Goal: Task Accomplishment & Management: Complete application form

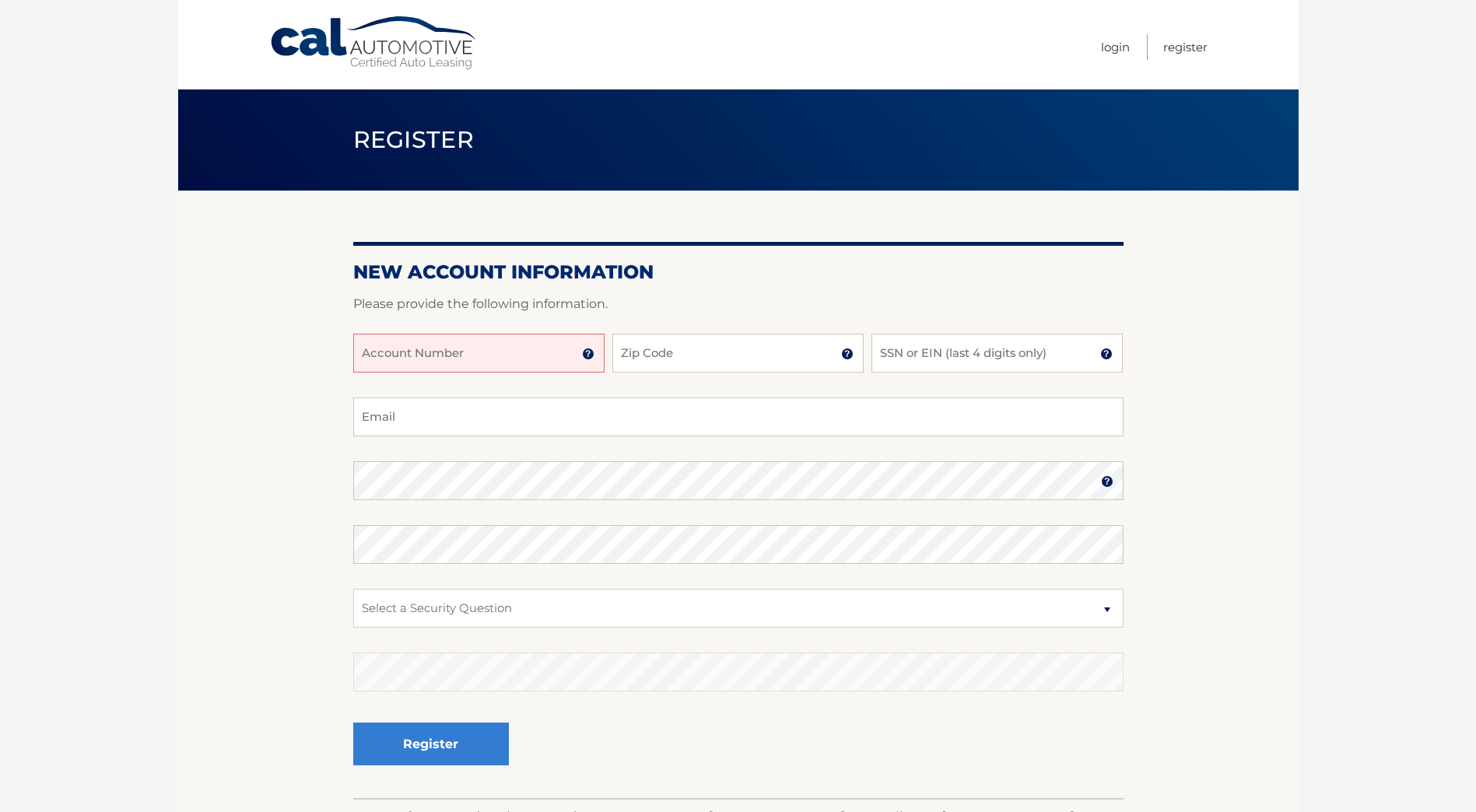
click at [517, 357] on input "Account Number" at bounding box center [478, 353] width 251 height 39
type input "44445578365"
click at [660, 354] on input "Zip Code" at bounding box center [737, 353] width 251 height 39
type input "33547"
click at [916, 354] on input "SSN or EIN (last 4 digits only)" at bounding box center [996, 353] width 251 height 39
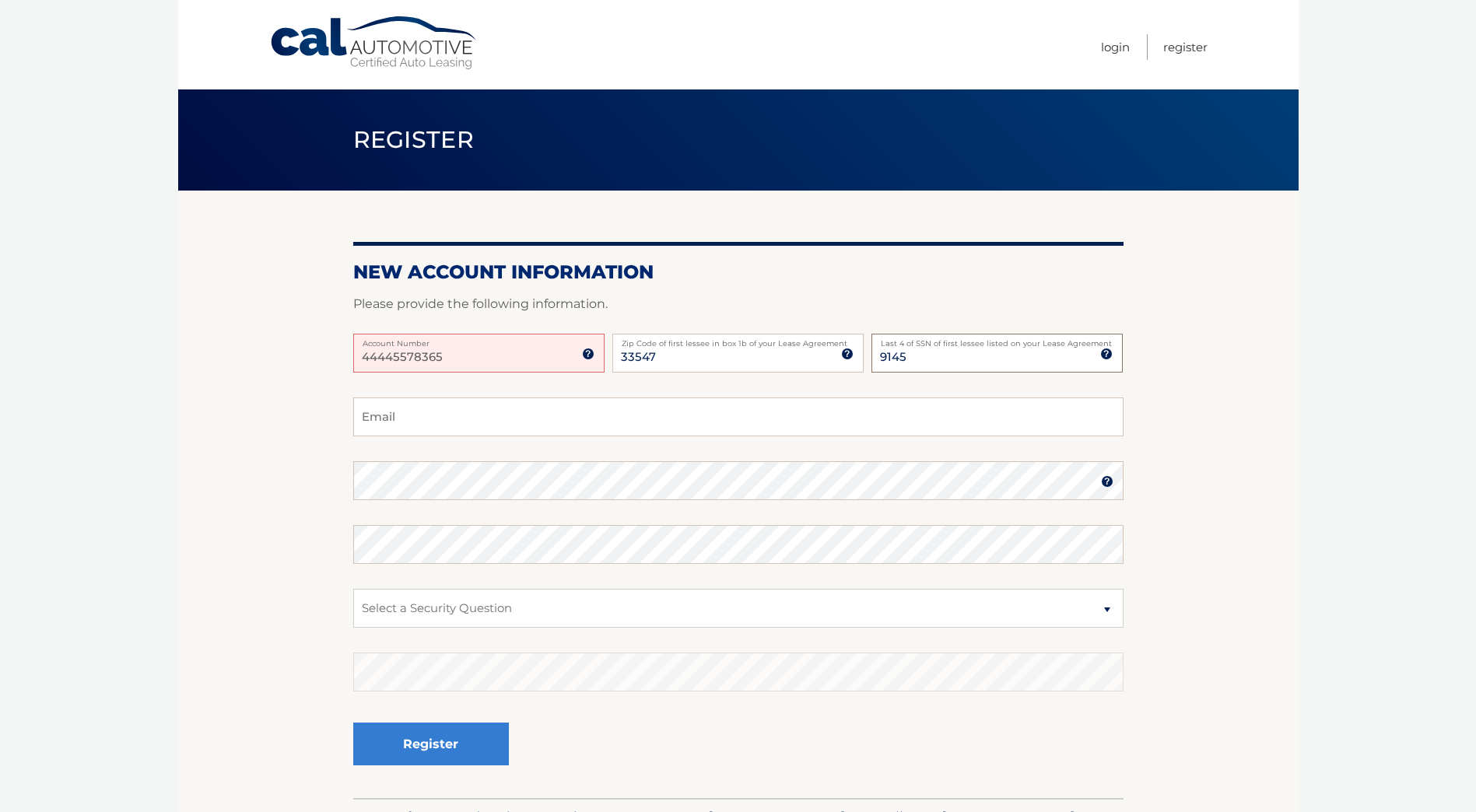
type input "9145"
click at [509, 412] on input "Email" at bounding box center [738, 417] width 770 height 39
type input "[EMAIL_ADDRESS][DOMAIN_NAME]"
click at [1108, 479] on img at bounding box center [1107, 481] width 13 height 13
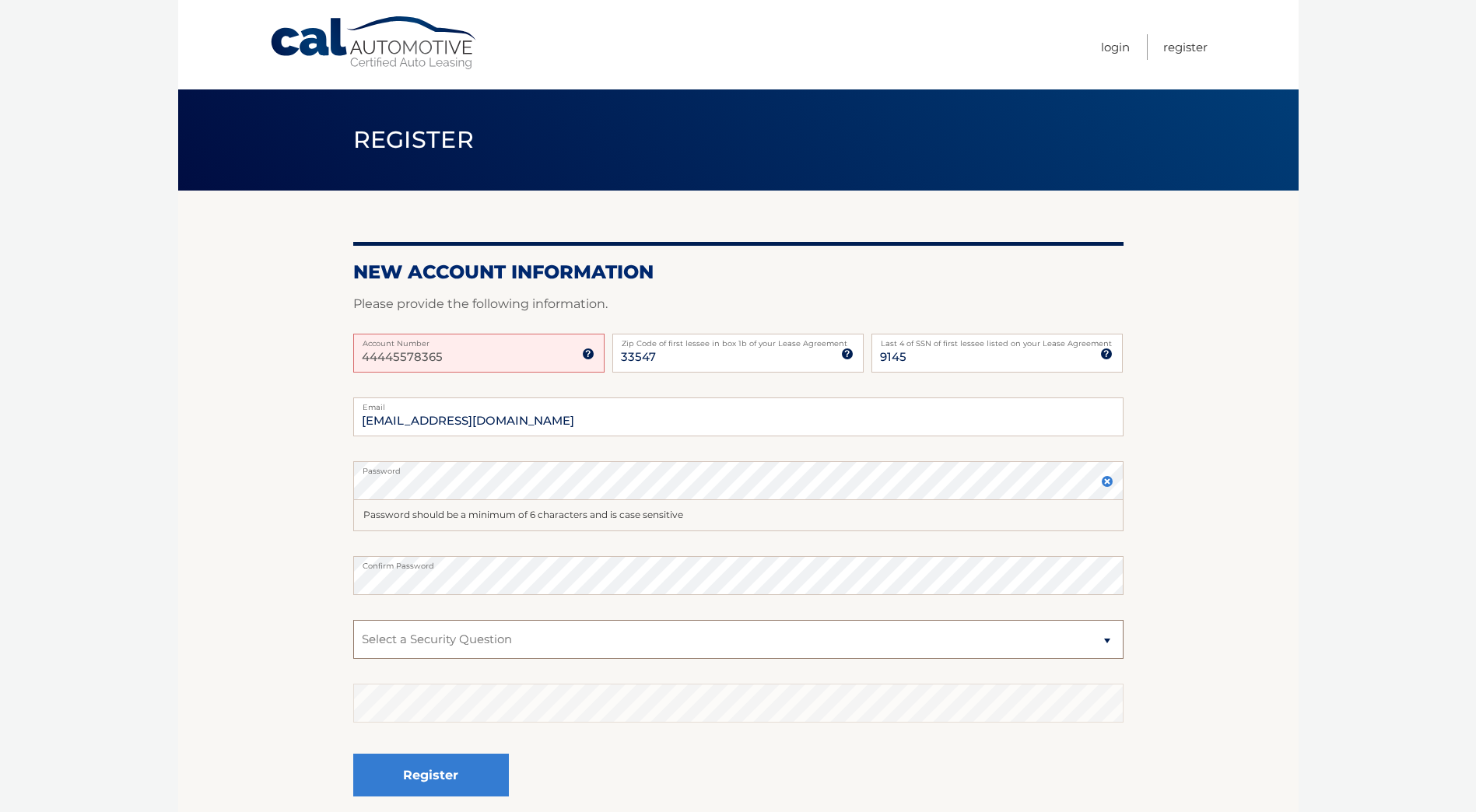
click at [538, 634] on select "Select a Security Question What was the name of your elementary school? What is…" at bounding box center [738, 639] width 770 height 39
select select "3"
click at [353, 620] on select "Select a Security Question What was the name of your elementary school? What is…" at bounding box center [738, 639] width 770 height 39
click at [416, 770] on button "Register" at bounding box center [430, 774] width 156 height 43
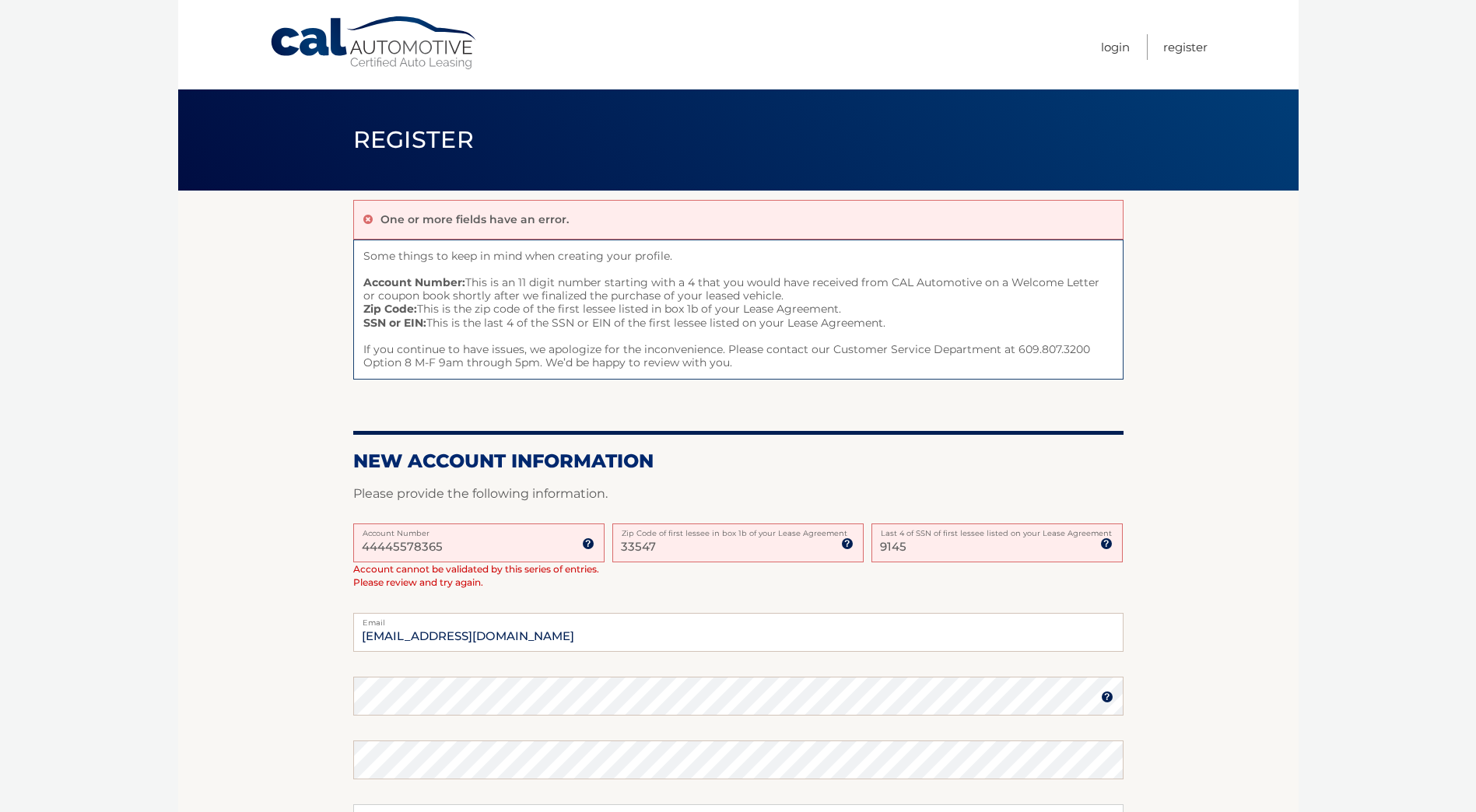
click at [488, 553] on input "44445578365" at bounding box center [478, 543] width 251 height 39
type input "4"
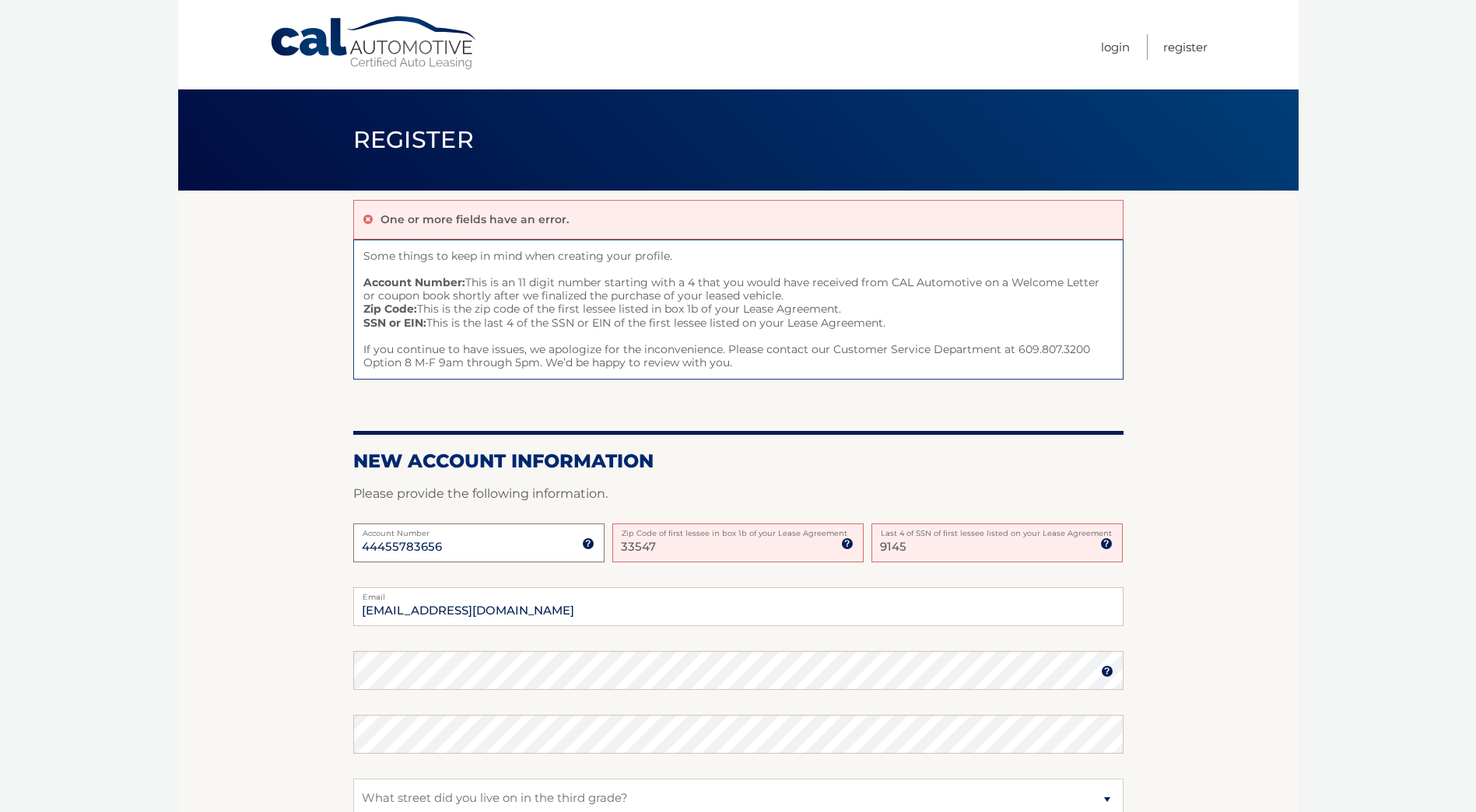
type input "44455783656"
click at [751, 553] on input "33547" at bounding box center [737, 543] width 251 height 39
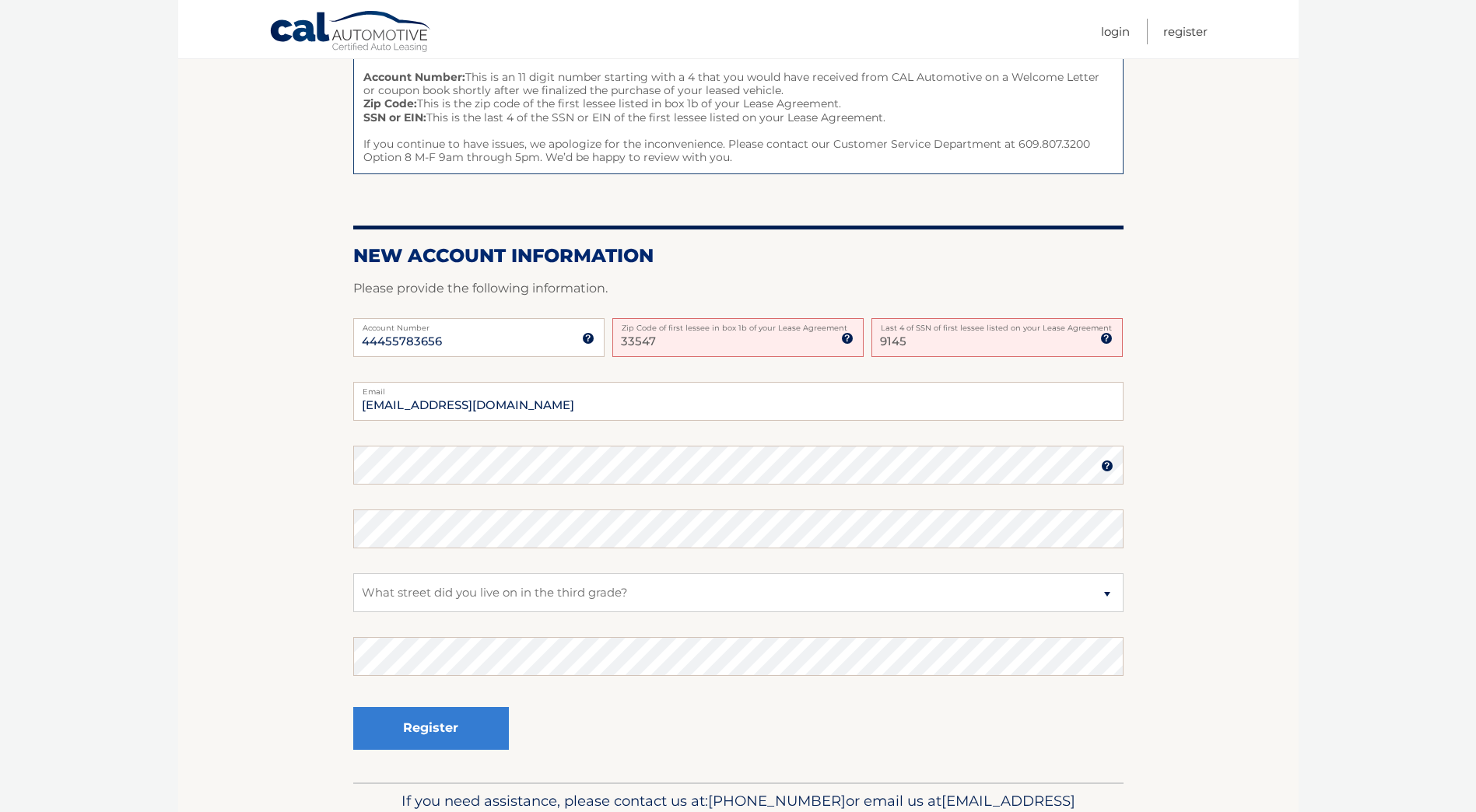
scroll to position [233, 0]
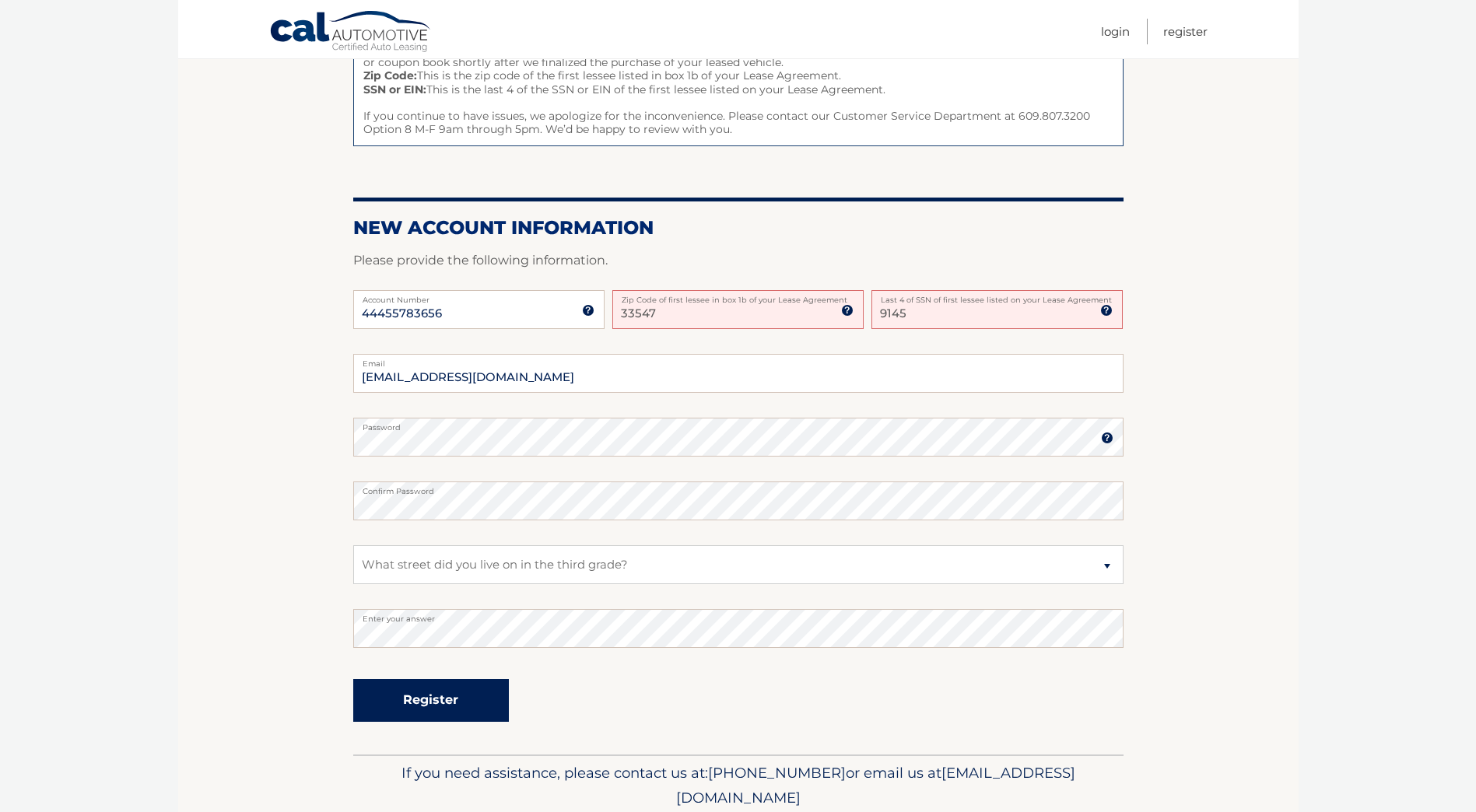
click at [466, 699] on button "Register" at bounding box center [430, 700] width 156 height 43
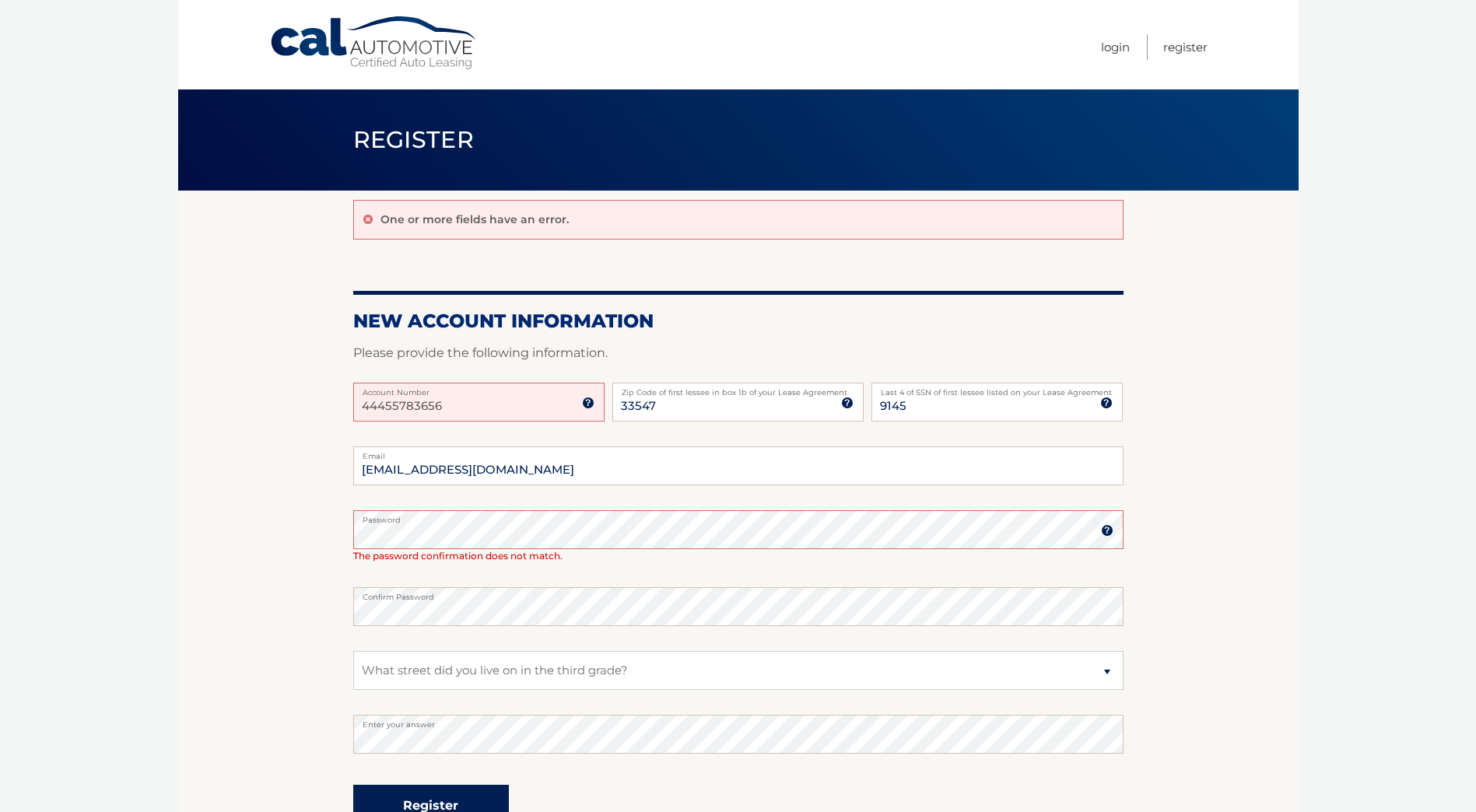
click at [473, 798] on button "Register" at bounding box center [430, 806] width 156 height 43
click at [1103, 530] on img at bounding box center [1107, 530] width 13 height 13
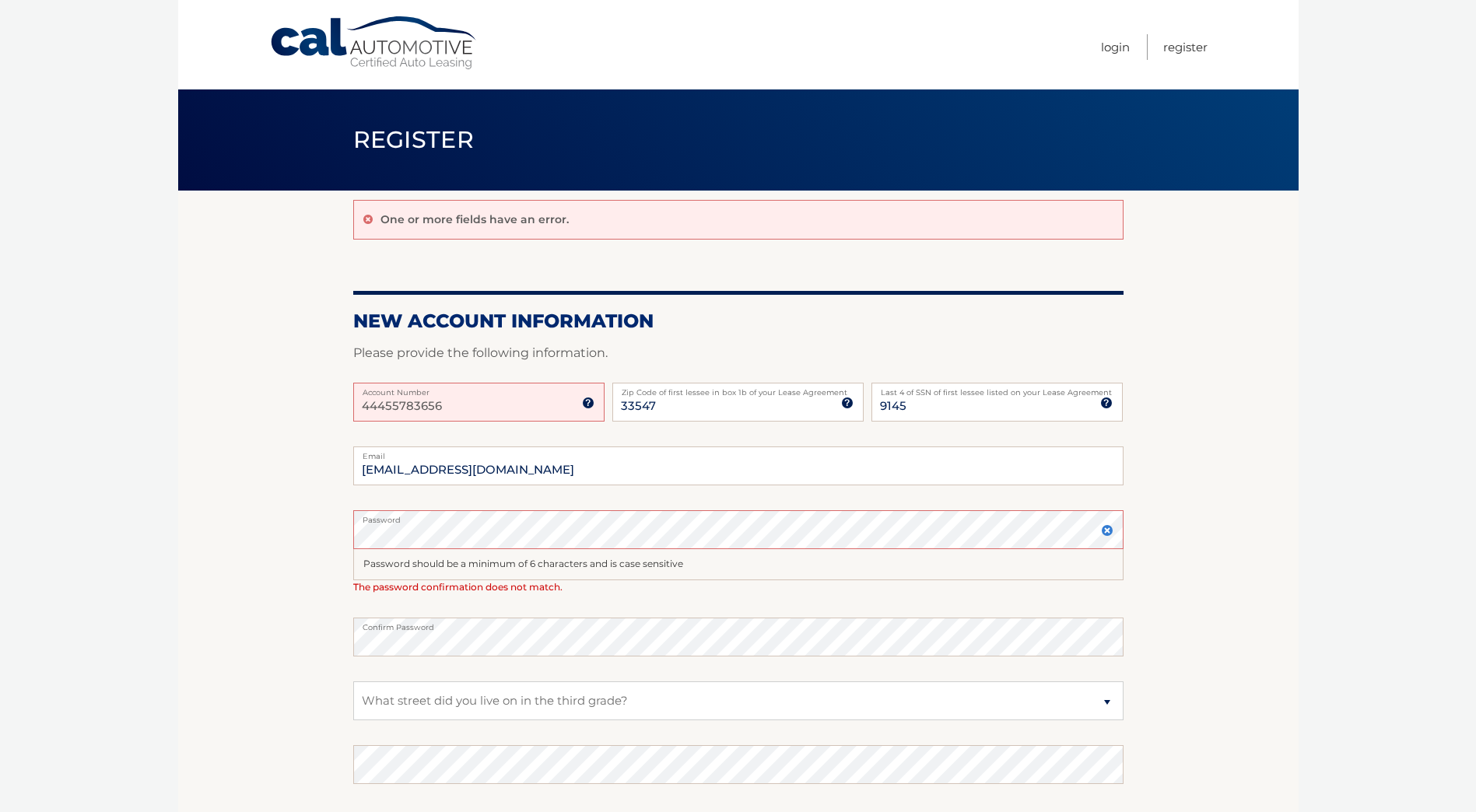
click at [1103, 530] on img at bounding box center [1107, 530] width 13 height 13
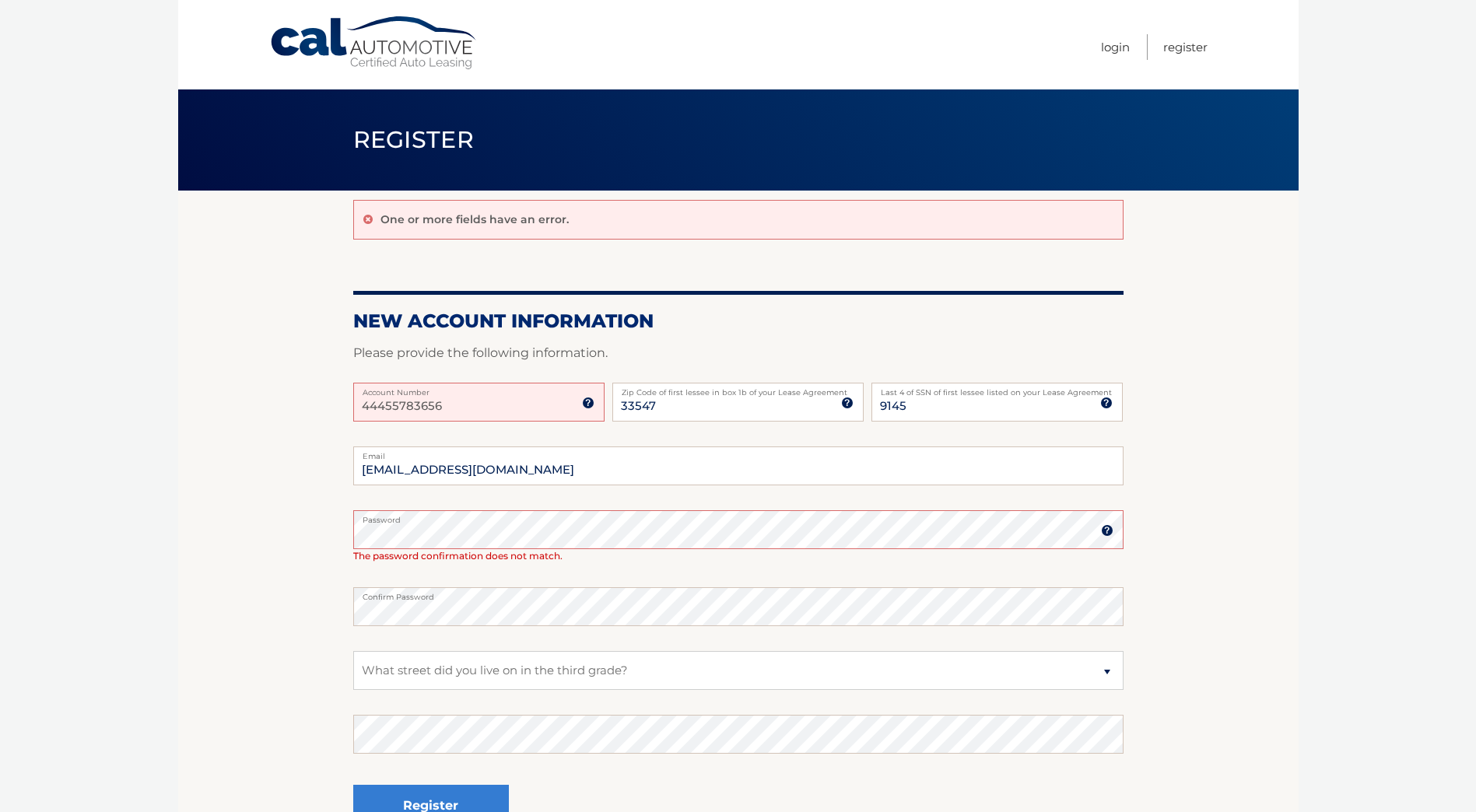
click at [460, 598] on label "Confirm Password" at bounding box center [738, 593] width 770 height 13
click at [351, 528] on section "One or more fields have an error. New Account Information Please provide the fo…" at bounding box center [738, 526] width 1120 height 670
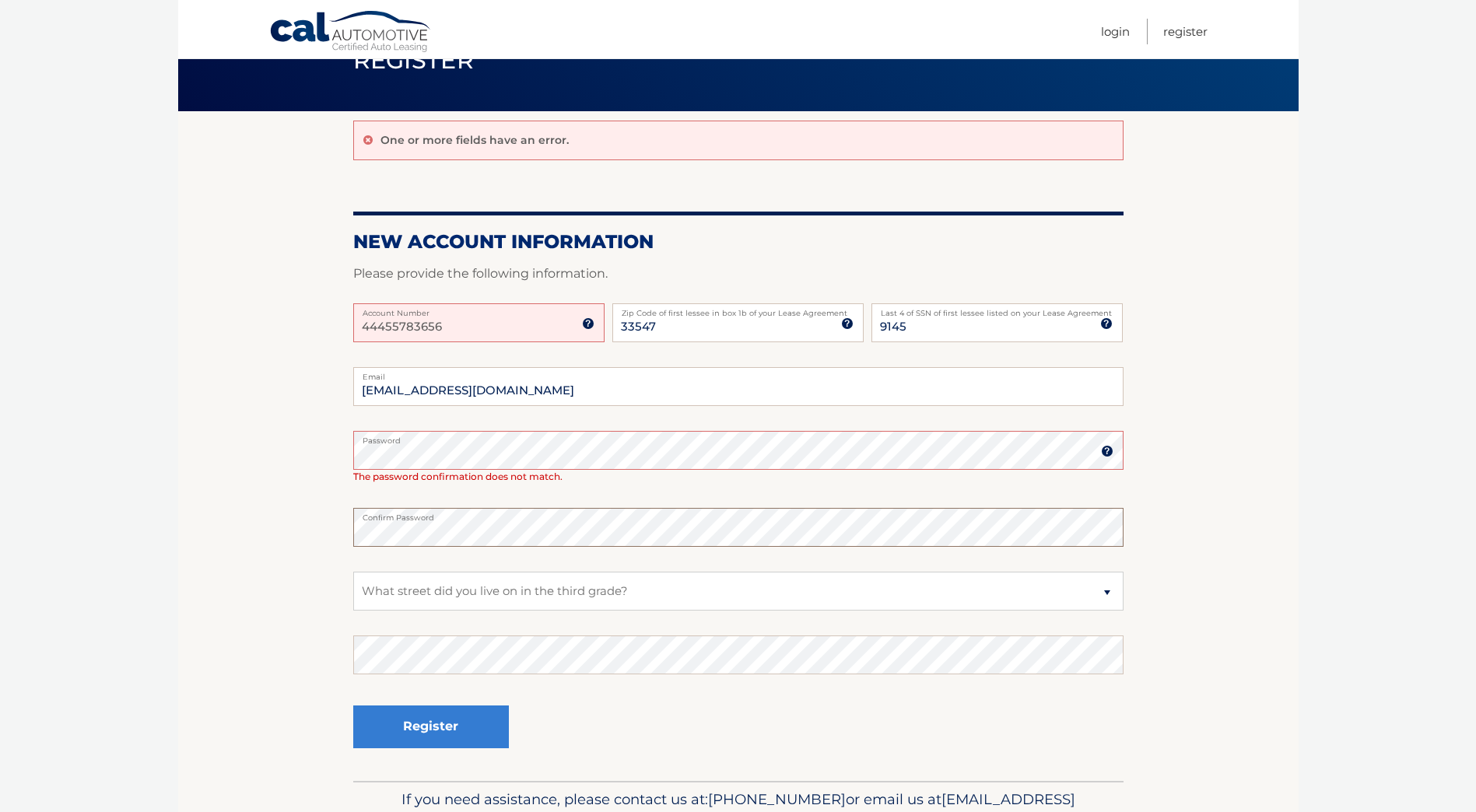
scroll to position [166, 0]
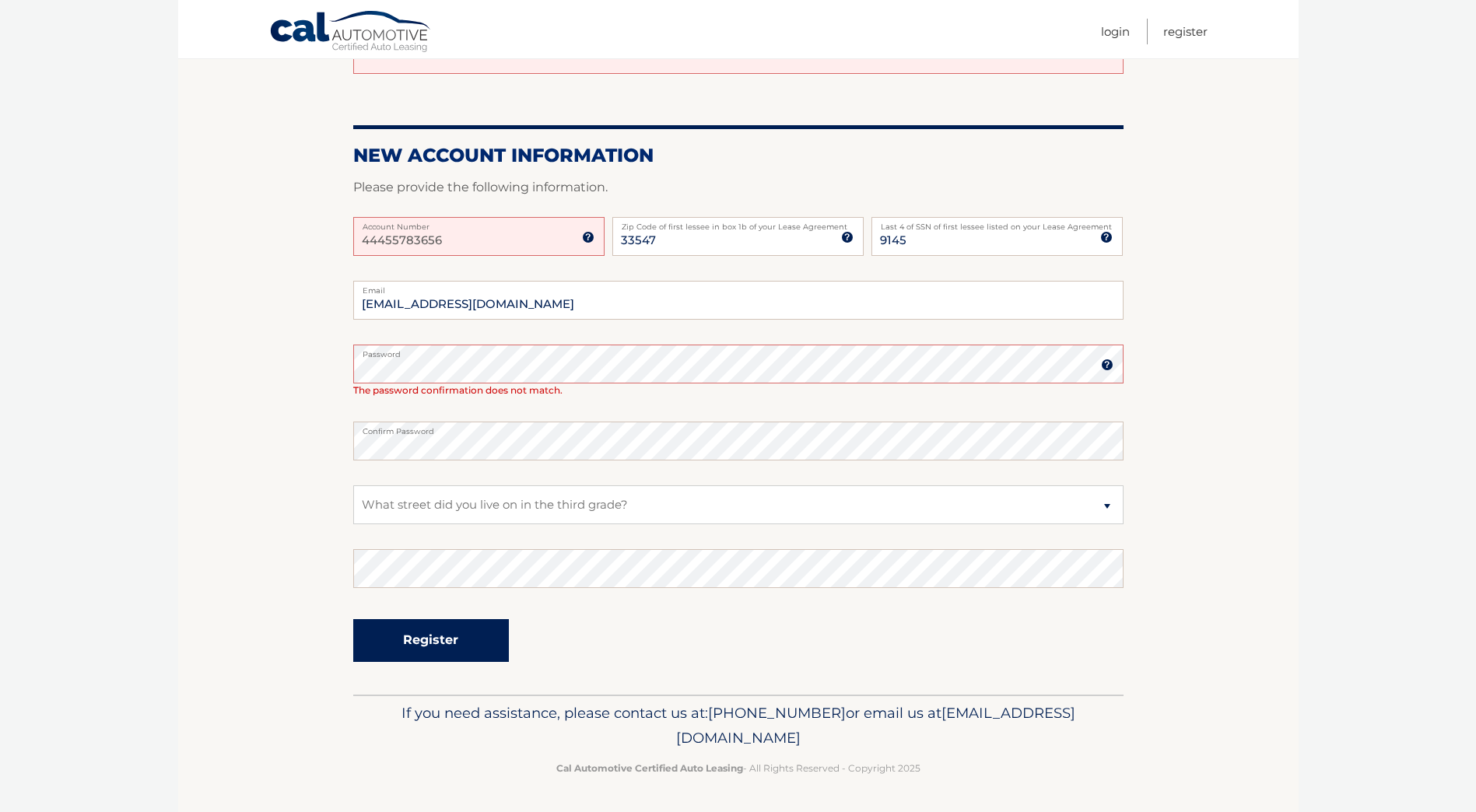
click at [445, 638] on button "Register" at bounding box center [430, 640] width 156 height 43
